Goal: Task Accomplishment & Management: Manage account settings

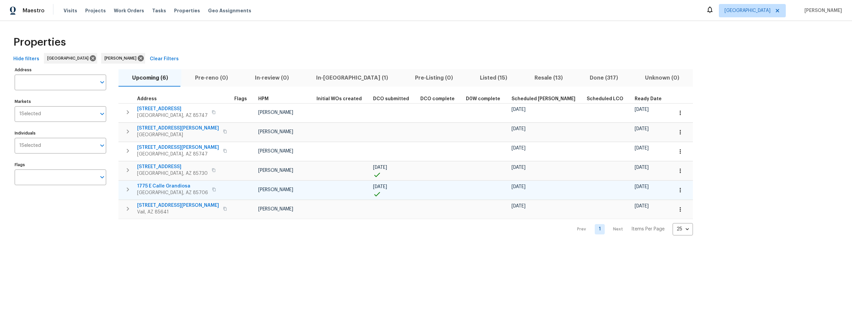
click at [176, 186] on span "1775 E Calle Grandiosa" at bounding box center [172, 186] width 71 height 7
click at [127, 187] on icon "button" at bounding box center [128, 189] width 8 height 8
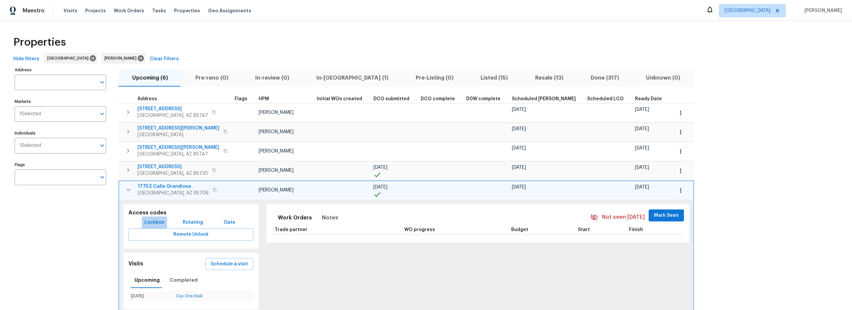
click at [159, 222] on span "Lockbox" at bounding box center [154, 222] width 20 height 8
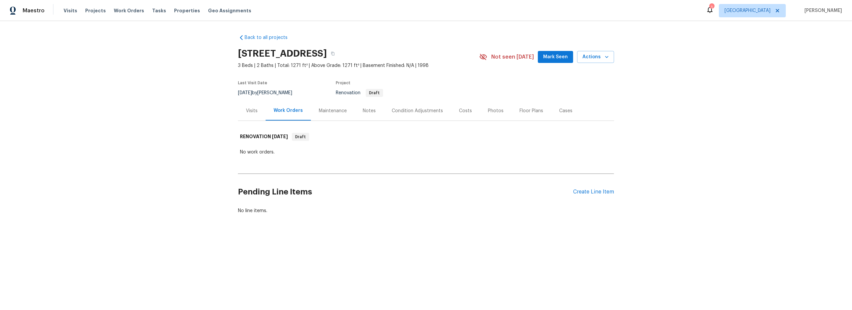
click at [368, 112] on div "Notes" at bounding box center [369, 111] width 13 height 7
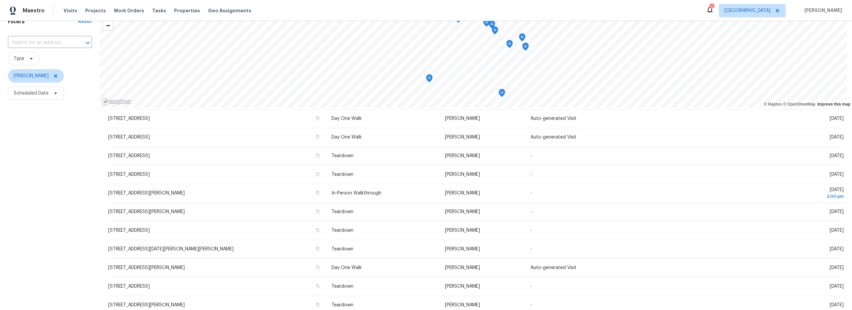
scroll to position [95, 0]
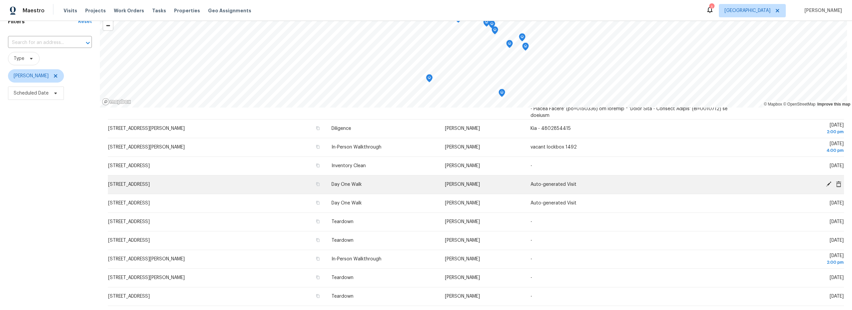
click at [826, 181] on icon at bounding box center [828, 183] width 5 height 5
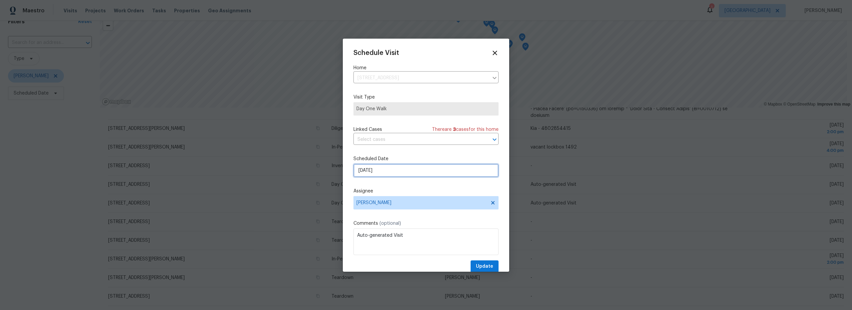
click at [397, 172] on input "[DATE]" at bounding box center [426, 170] width 145 height 13
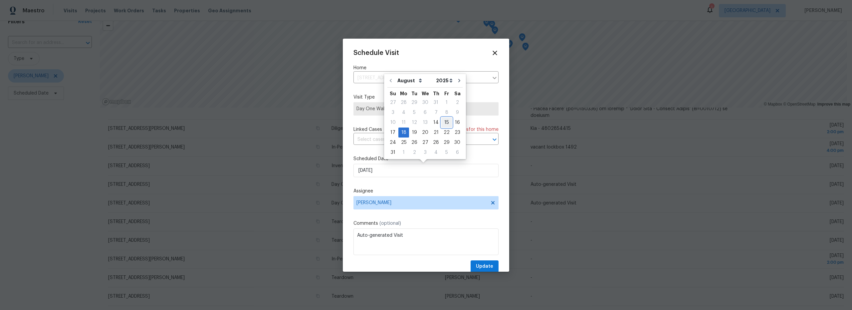
click at [441, 124] on div "15" at bounding box center [446, 122] width 11 height 9
type input "[DATE]"
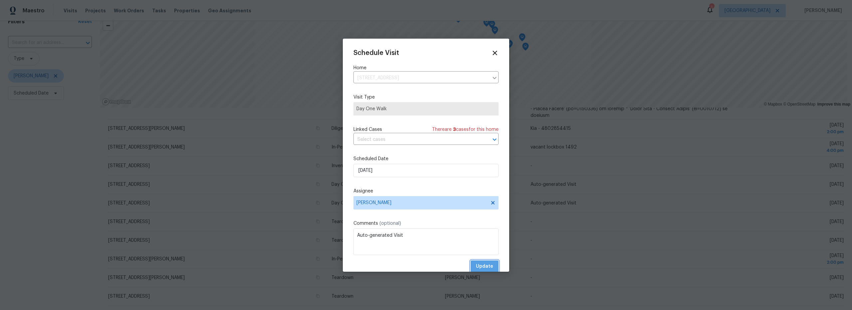
click at [483, 262] on span "Update" at bounding box center [484, 266] width 17 height 8
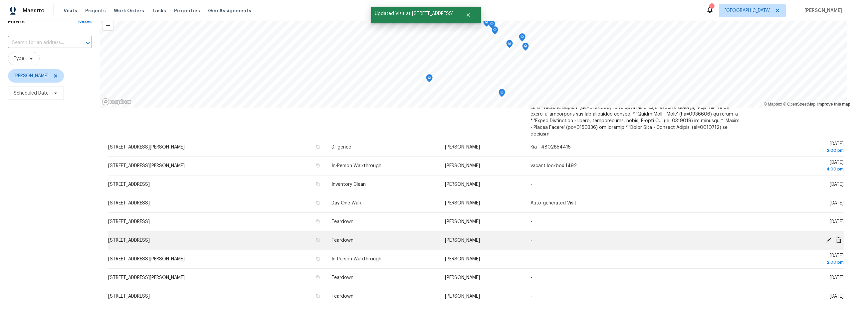
scroll to position [0, 0]
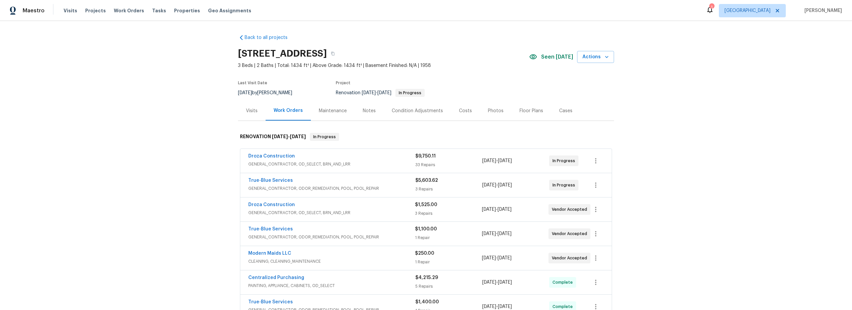
click at [362, 162] on span "GENERAL_CONTRACTOR, OD_SELECT, BRN_AND_LRR" at bounding box center [331, 164] width 167 height 7
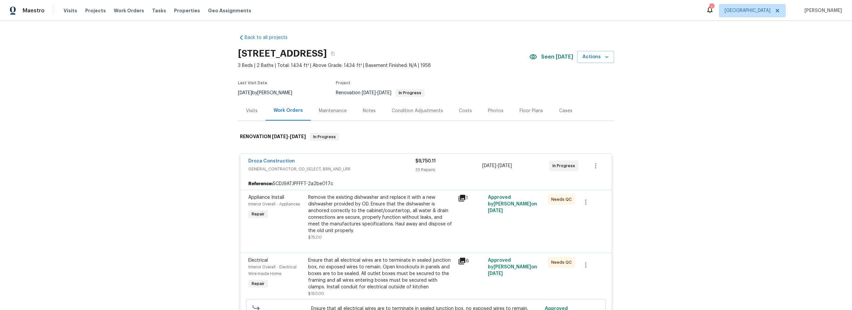
scroll to position [118, 0]
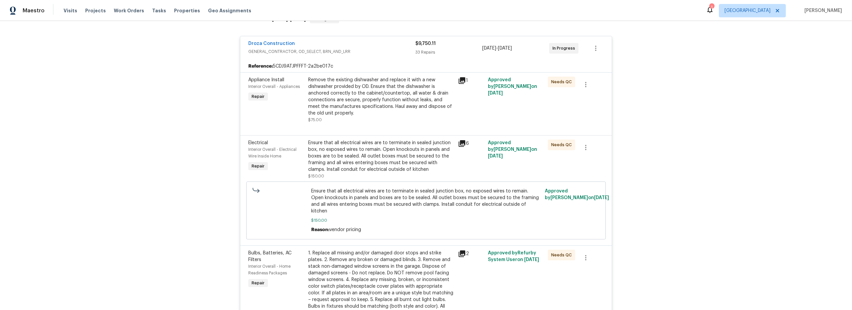
click at [386, 115] on div "Remove the existing dishwasher and replace it with a new dishwasher provided by…" at bounding box center [381, 97] width 146 height 40
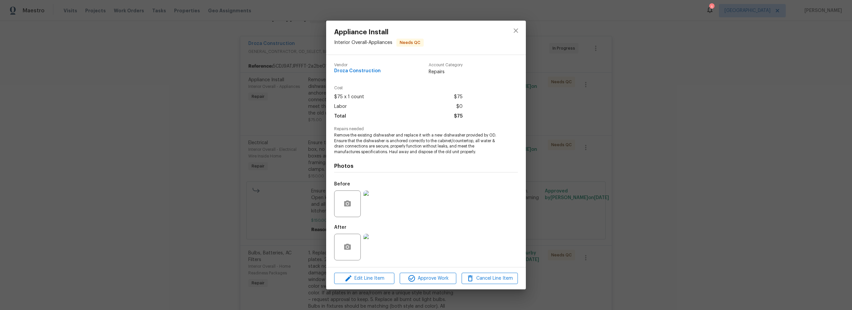
click at [379, 247] on img at bounding box center [377, 247] width 27 height 27
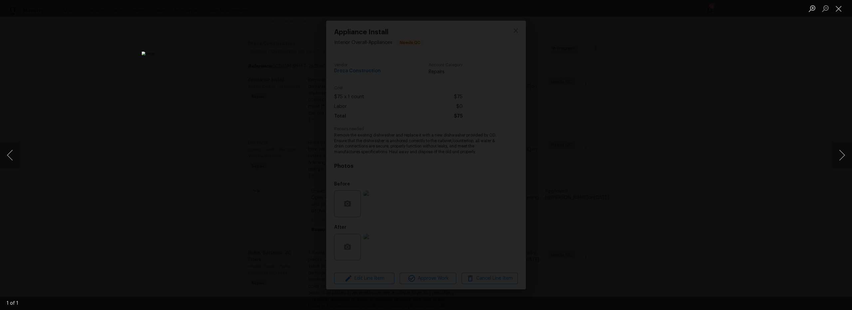
drag, startPoint x: 839, startPoint y: 11, endPoint x: 818, endPoint y: 26, distance: 25.5
click at [839, 11] on button "Close lightbox" at bounding box center [838, 9] width 13 height 12
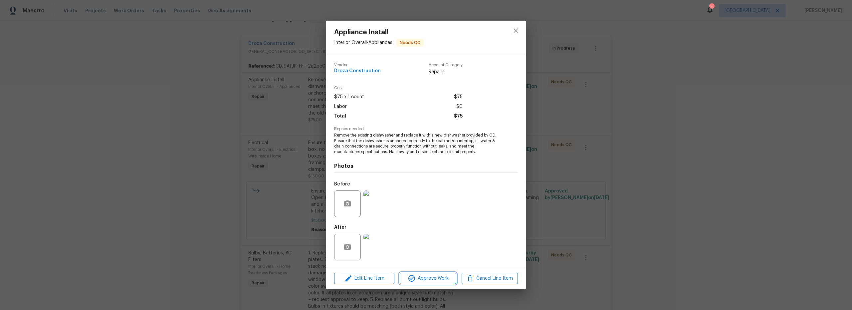
click at [429, 278] on span "Approve Work" at bounding box center [428, 278] width 52 height 8
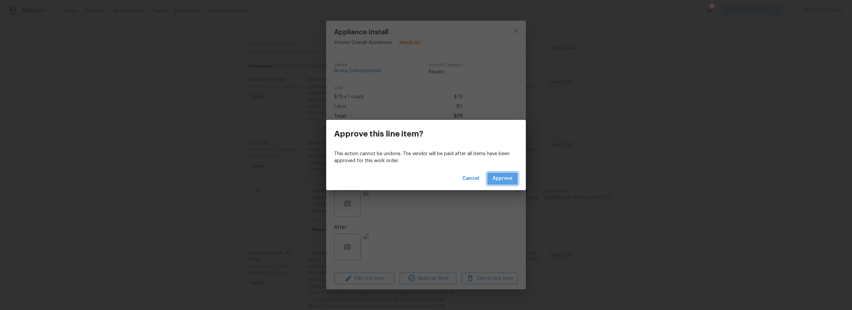
click at [508, 183] on button "Approve" at bounding box center [502, 178] width 31 height 12
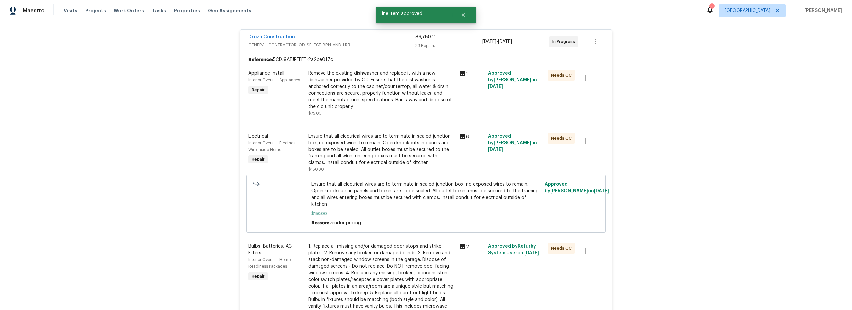
scroll to position [126, 0]
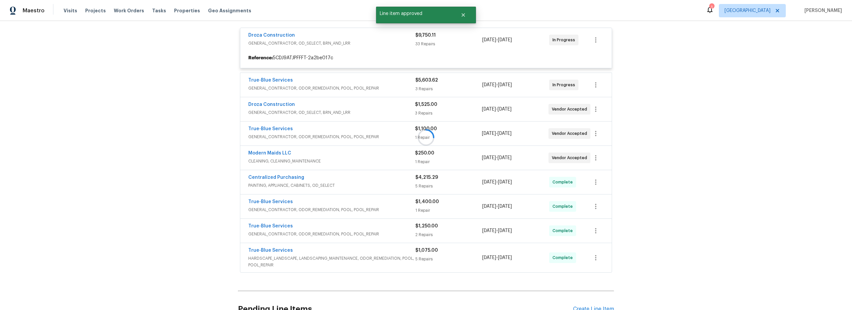
click at [389, 151] on div at bounding box center [426, 137] width 376 height 274
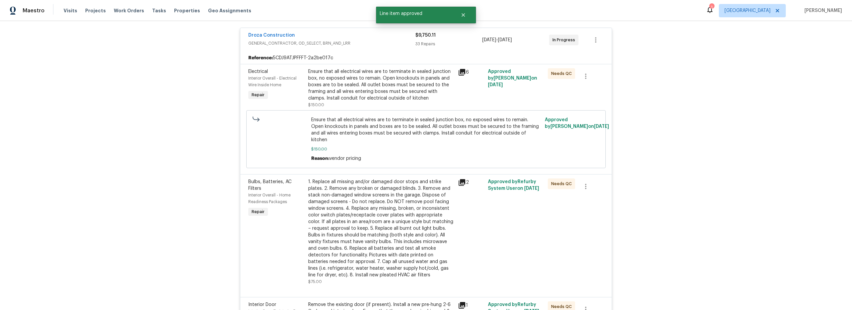
click at [394, 81] on div "Ensure that all electrical wires are to terminate in sealed junction box, no ex…" at bounding box center [381, 84] width 146 height 33
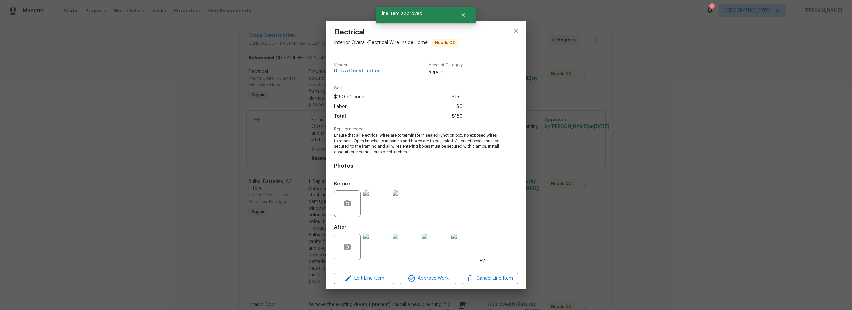
click at [381, 207] on img at bounding box center [377, 203] width 27 height 27
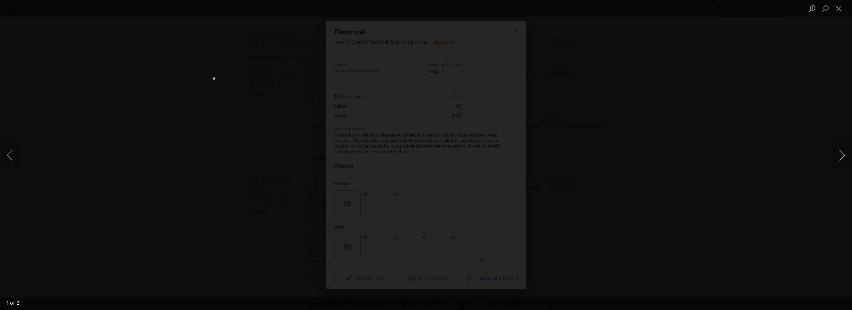
click at [846, 156] on button "Next image" at bounding box center [842, 155] width 20 height 27
click at [840, 10] on button "Close lightbox" at bounding box center [838, 9] width 13 height 12
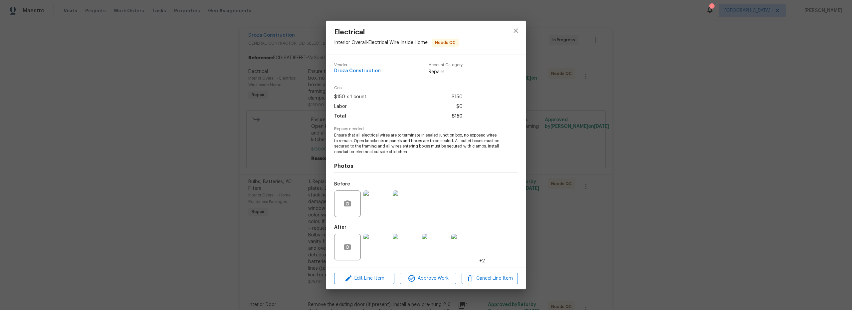
click at [380, 253] on img at bounding box center [377, 247] width 27 height 27
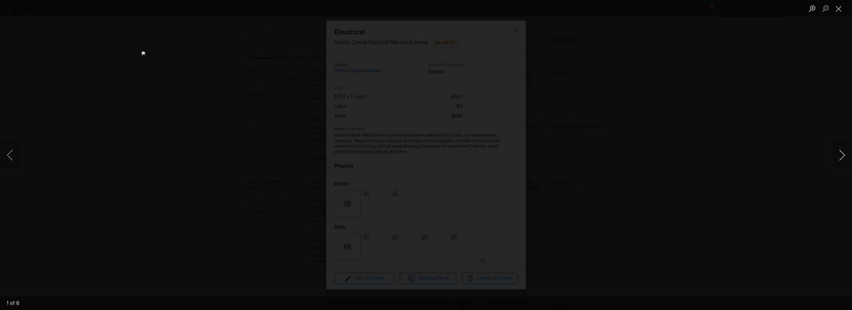
click at [841, 156] on button "Next image" at bounding box center [842, 155] width 20 height 27
click at [843, 156] on button "Next image" at bounding box center [842, 155] width 20 height 27
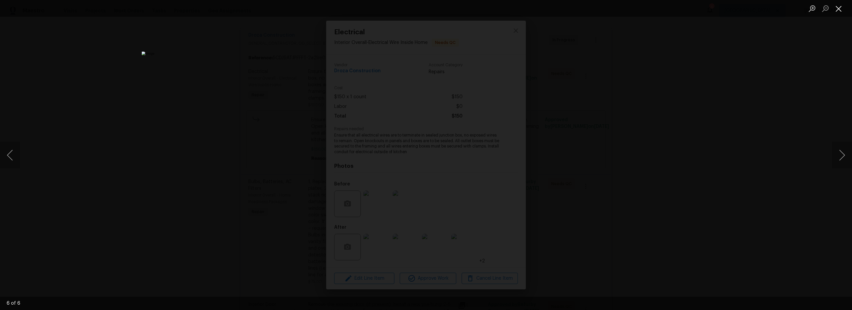
click at [843, 7] on button "Close lightbox" at bounding box center [838, 9] width 13 height 12
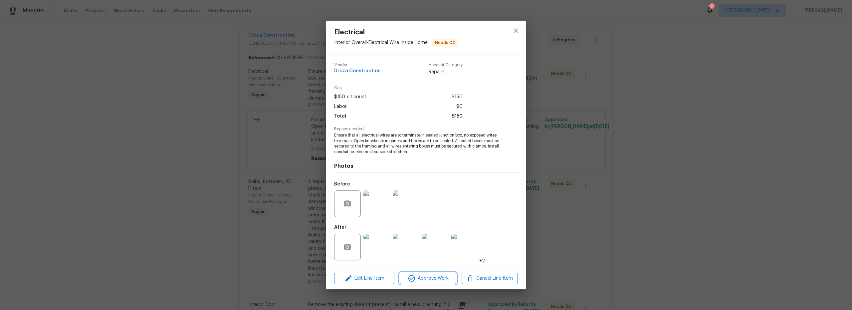
click at [420, 280] on span "Approve Work" at bounding box center [428, 278] width 52 height 8
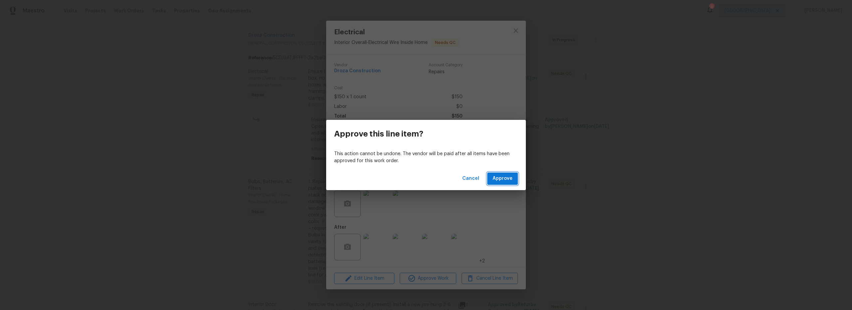
click at [501, 182] on span "Approve" at bounding box center [503, 178] width 20 height 8
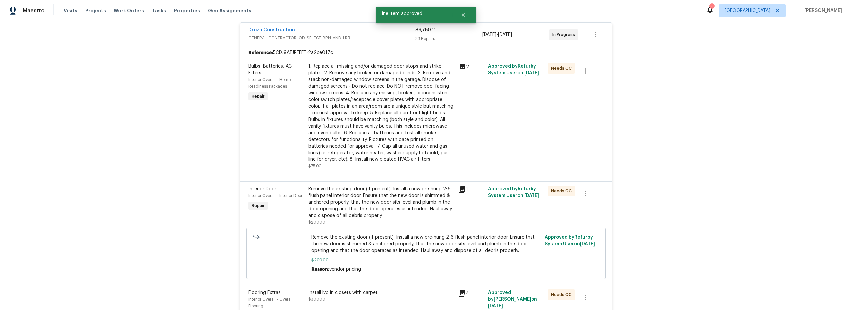
scroll to position [95, 0]
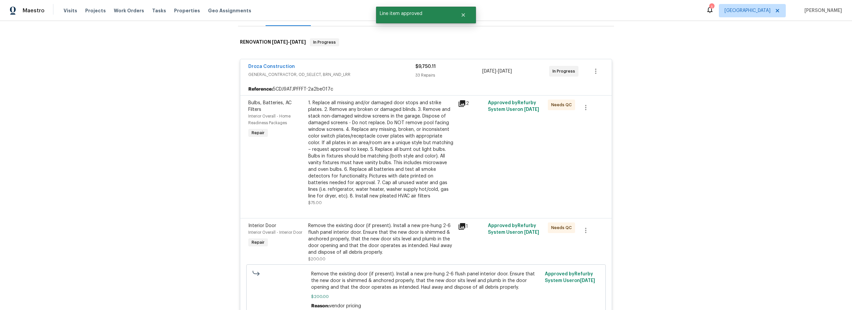
click at [411, 187] on div "1. Replace all missing and/or damaged door stops and strike plates. 2. Remove a…" at bounding box center [381, 150] width 146 height 100
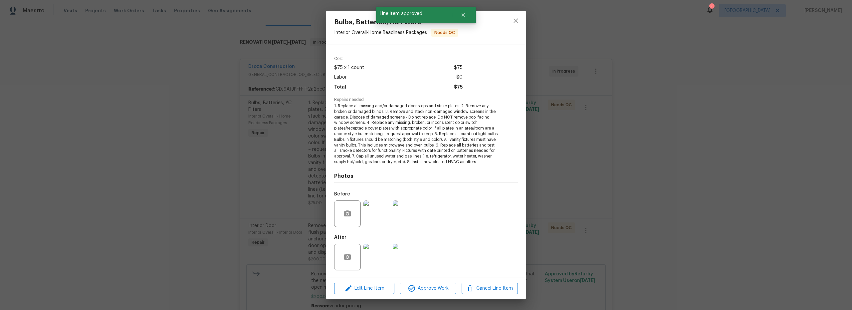
scroll to position [25, 0]
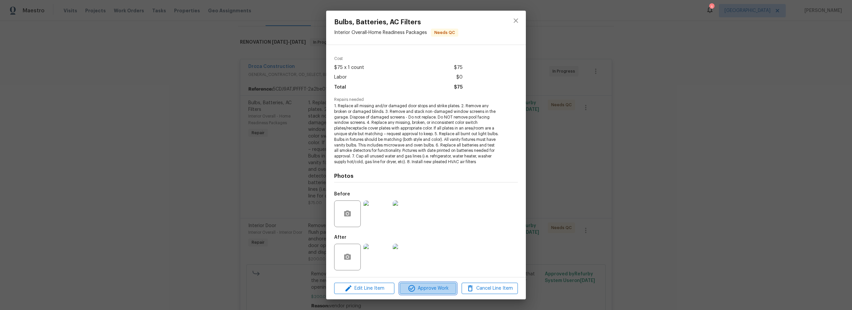
click at [431, 286] on span "Approve Work" at bounding box center [428, 288] width 52 height 8
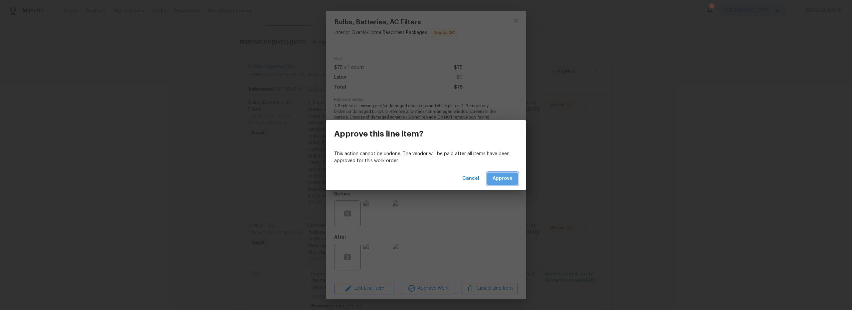
click at [501, 177] on span "Approve" at bounding box center [503, 178] width 20 height 8
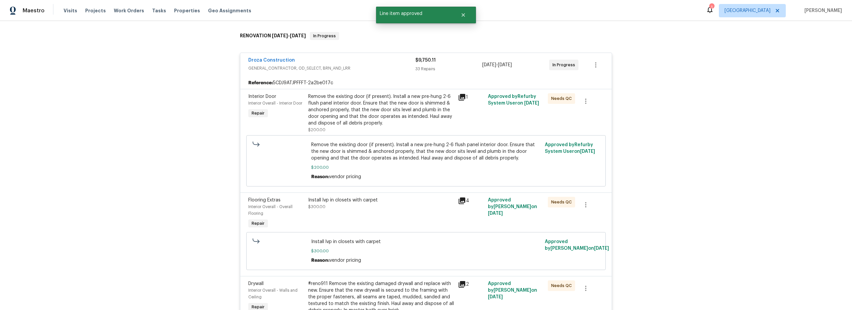
scroll to position [105, 0]
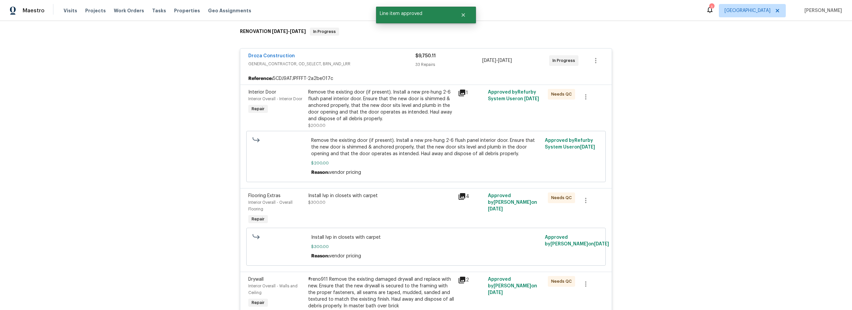
click at [400, 121] on div "Remove the existing door (if present). Install a new pre-hung 2-6 flush panel i…" at bounding box center [381, 105] width 146 height 33
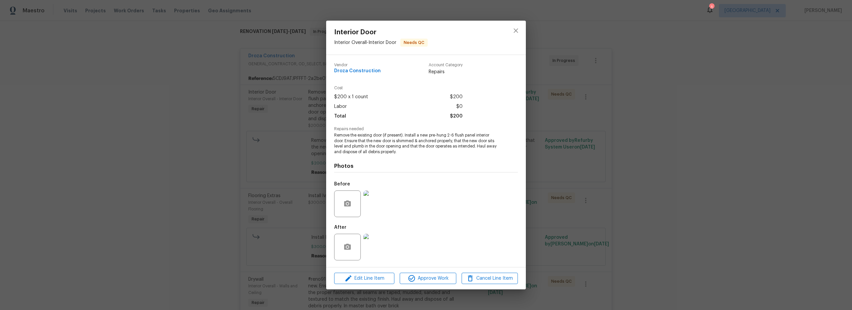
click at [376, 251] on img at bounding box center [377, 247] width 27 height 27
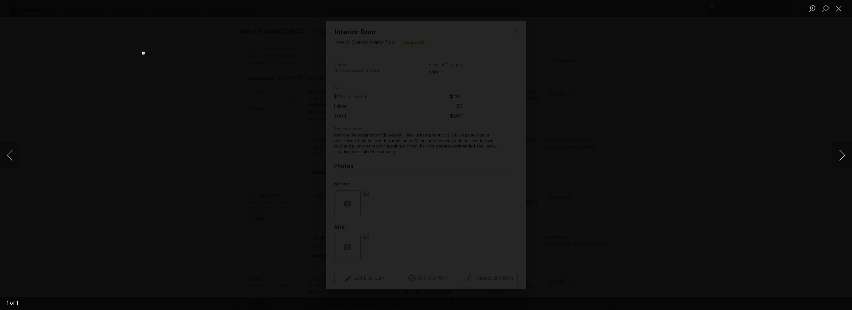
click at [846, 159] on button "Next image" at bounding box center [842, 155] width 20 height 27
click at [844, 159] on button "Next image" at bounding box center [842, 155] width 20 height 27
click at [840, 11] on button "Close lightbox" at bounding box center [838, 9] width 13 height 12
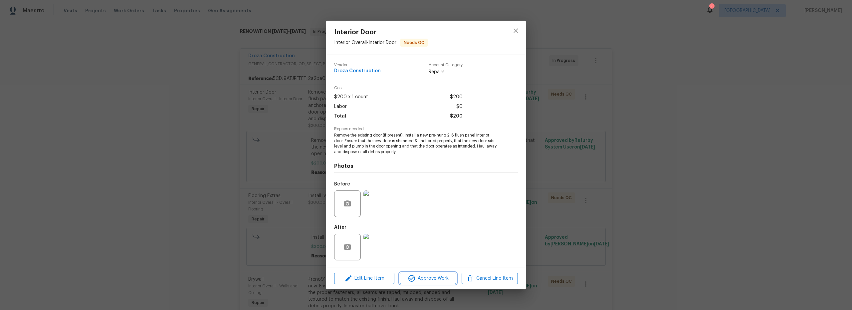
click at [438, 276] on span "Approve Work" at bounding box center [428, 278] width 52 height 8
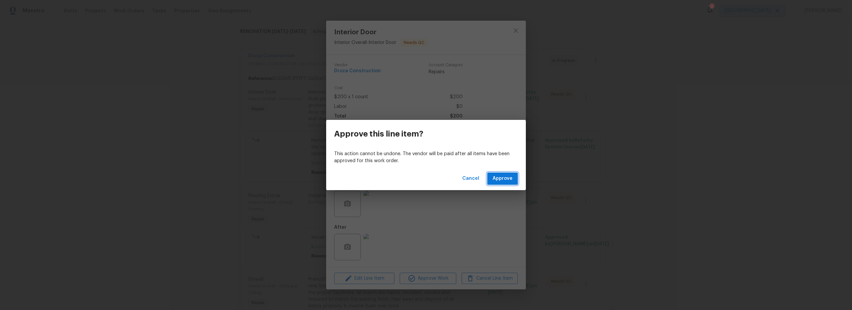
click at [498, 176] on span "Approve" at bounding box center [503, 178] width 20 height 8
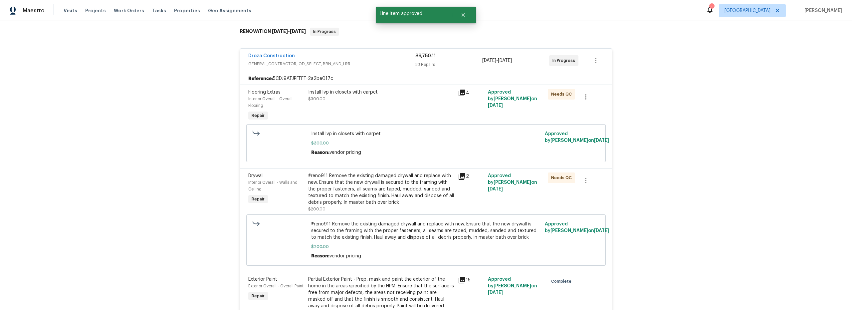
click at [396, 111] on div "Install lvp in closets with carpet $300.00" at bounding box center [381, 105] width 150 height 37
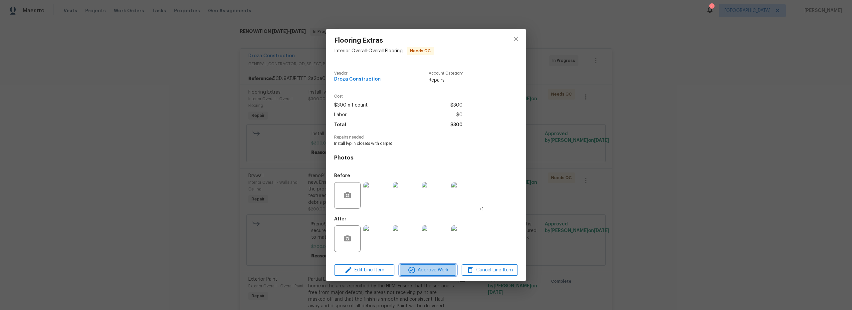
click at [433, 271] on span "Approve Work" at bounding box center [428, 270] width 52 height 8
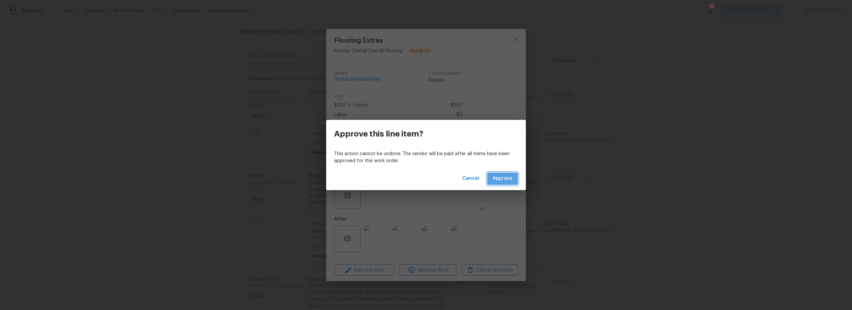
drag, startPoint x: 504, startPoint y: 180, endPoint x: 496, endPoint y: 183, distance: 8.7
click at [504, 180] on span "Approve" at bounding box center [503, 178] width 20 height 8
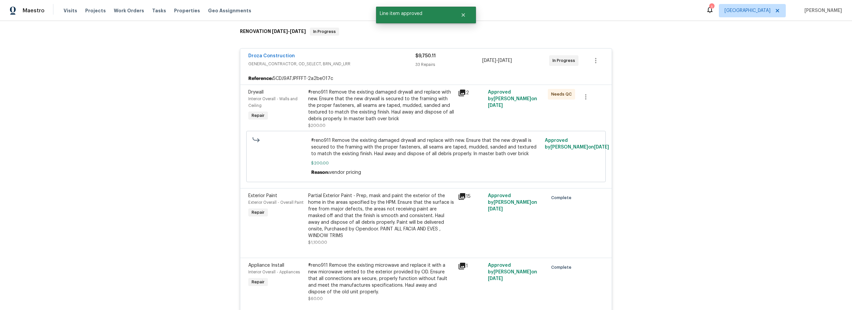
click at [404, 122] on div "#reno911 Remove the existing damaged drywall and replace with new. Ensure that …" at bounding box center [381, 109] width 146 height 40
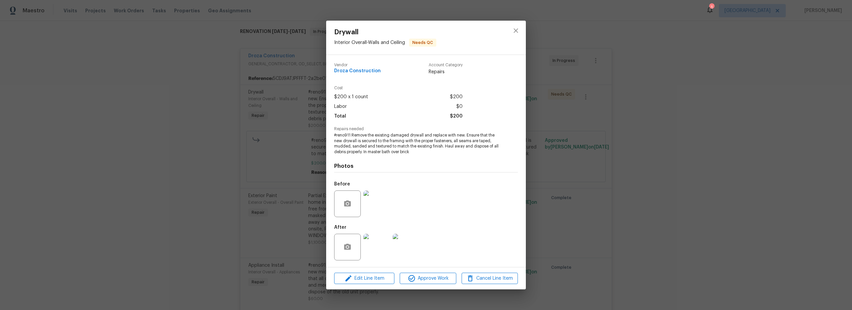
click at [388, 255] on img at bounding box center [377, 247] width 27 height 27
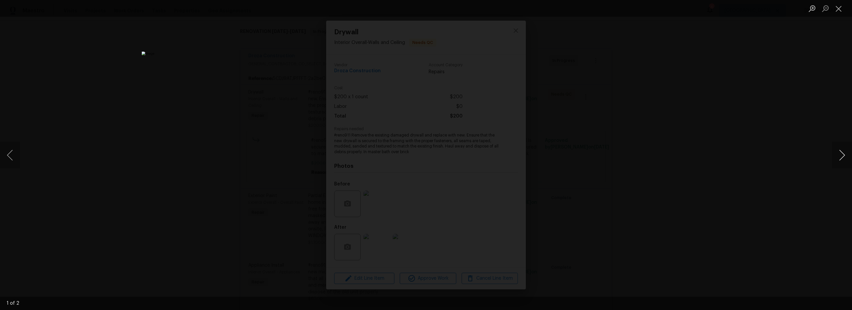
click at [841, 156] on button "Next image" at bounding box center [842, 155] width 20 height 27
click at [843, 9] on button "Close lightbox" at bounding box center [838, 9] width 13 height 12
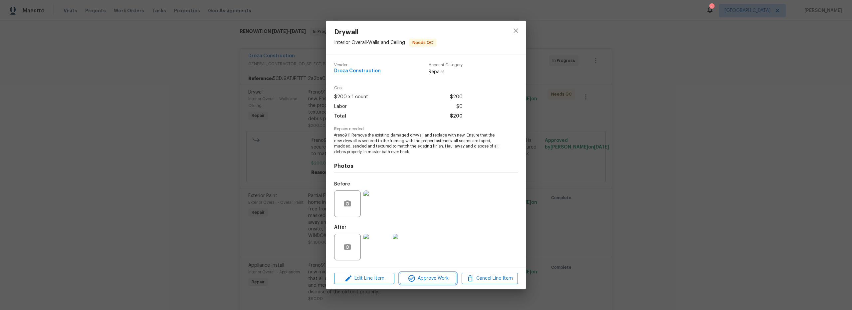
click at [445, 276] on span "Approve Work" at bounding box center [428, 278] width 52 height 8
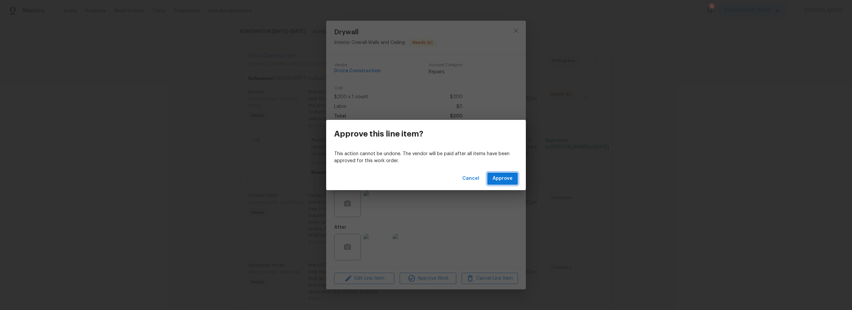
click at [503, 177] on span "Approve" at bounding box center [503, 178] width 20 height 8
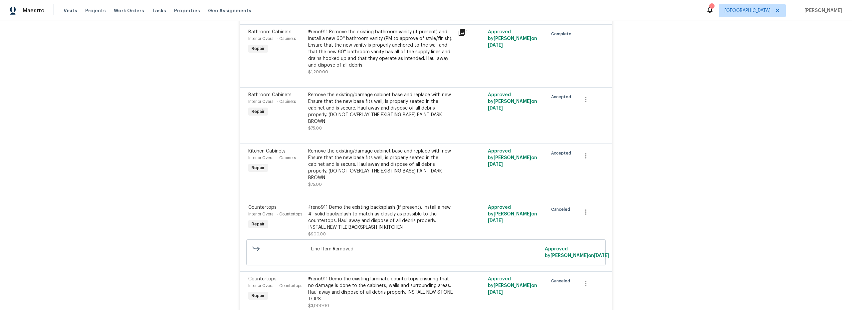
scroll to position [427, 0]
